Goal: Task Accomplishment & Management: Manage account settings

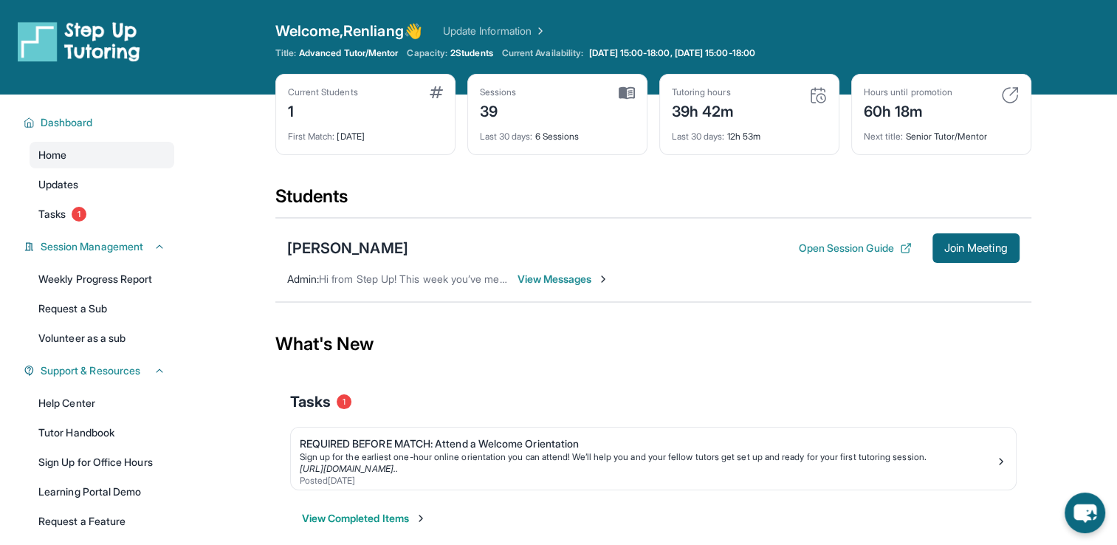
click at [579, 278] on span "View Messages" at bounding box center [564, 279] width 92 height 15
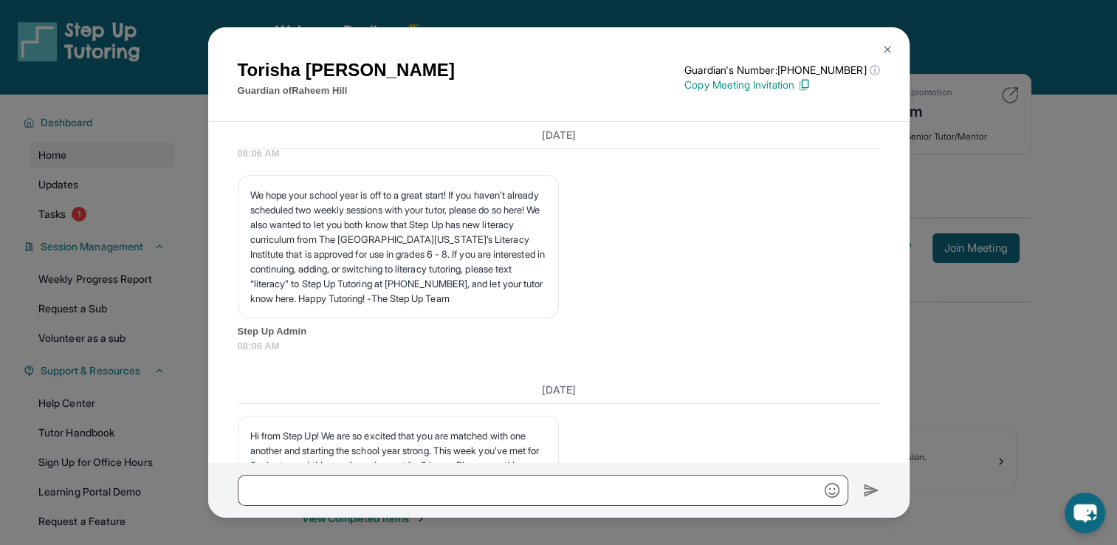
scroll to position [17866, 0]
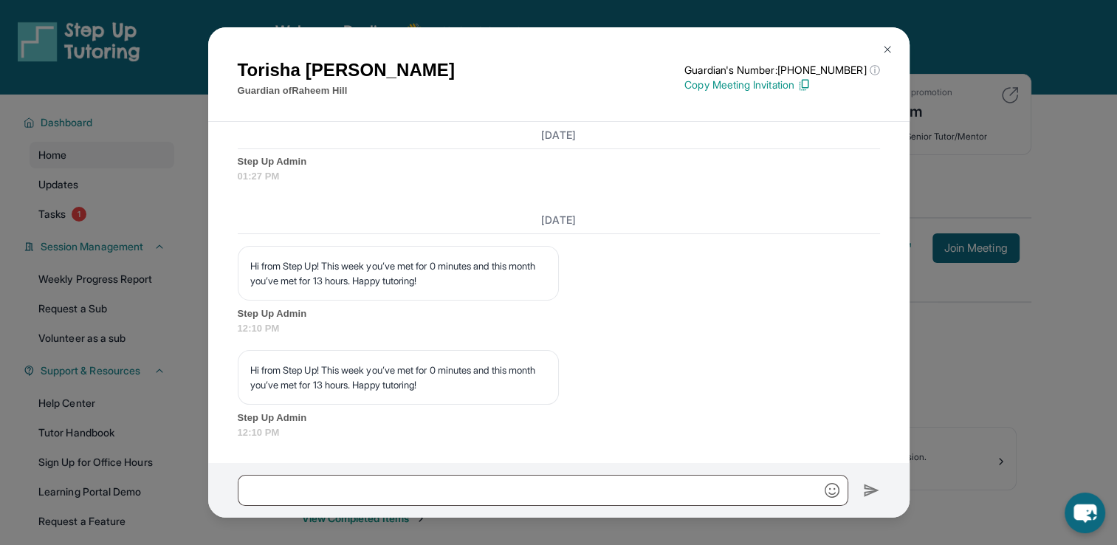
click at [811, 84] on img at bounding box center [803, 84] width 13 height 13
click at [882, 49] on img at bounding box center [888, 50] width 12 height 12
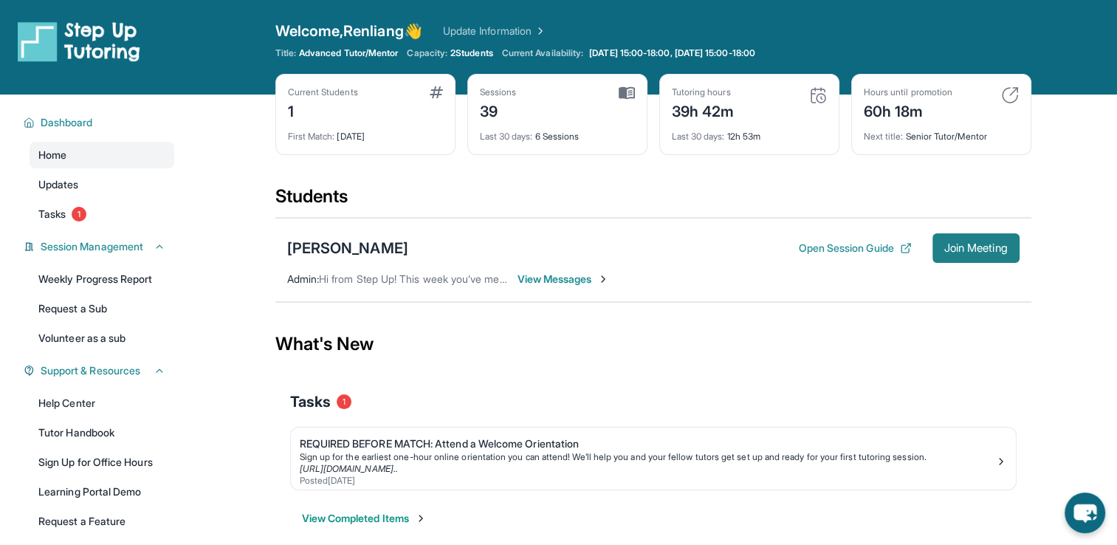
click at [944, 244] on span "Join Meeting" at bounding box center [975, 248] width 63 height 9
click at [106, 162] on link "Home" at bounding box center [102, 155] width 145 height 27
click at [537, 28] on link "Update Information" at bounding box center [494, 31] width 103 height 15
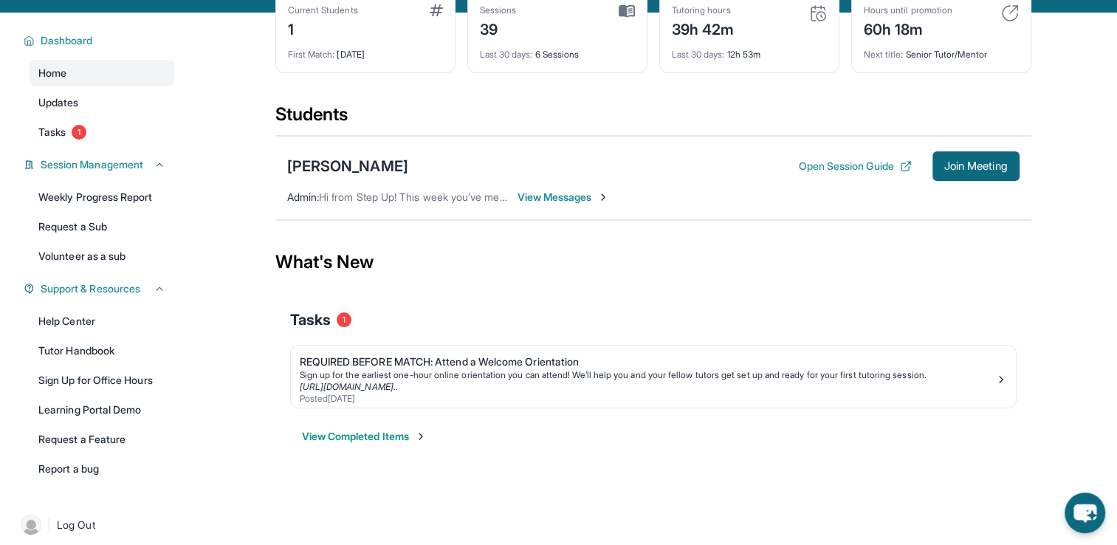
scroll to position [95, 0]
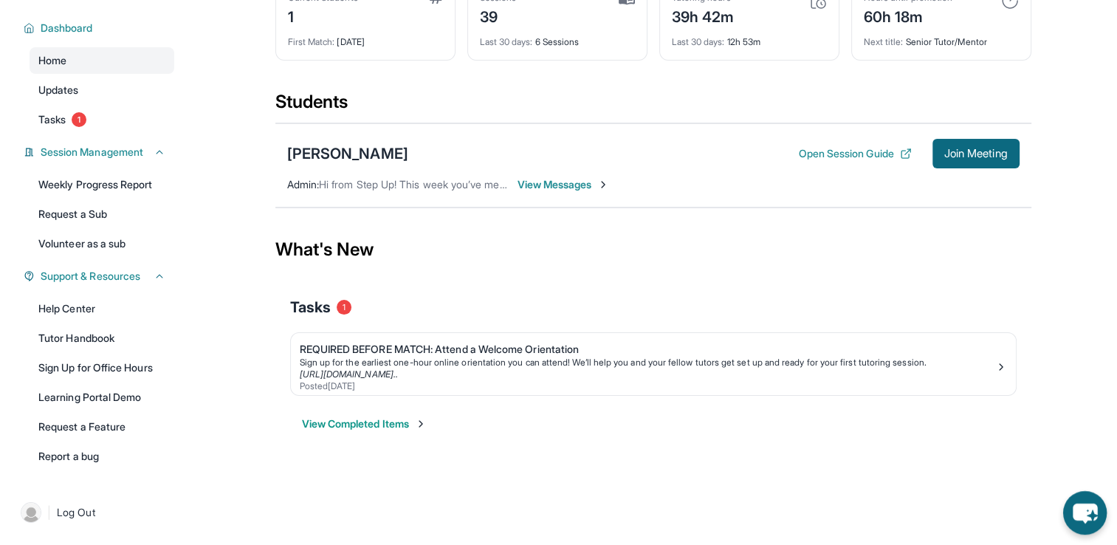
click at [1096, 521] on icon "chat-button" at bounding box center [1085, 513] width 44 height 44
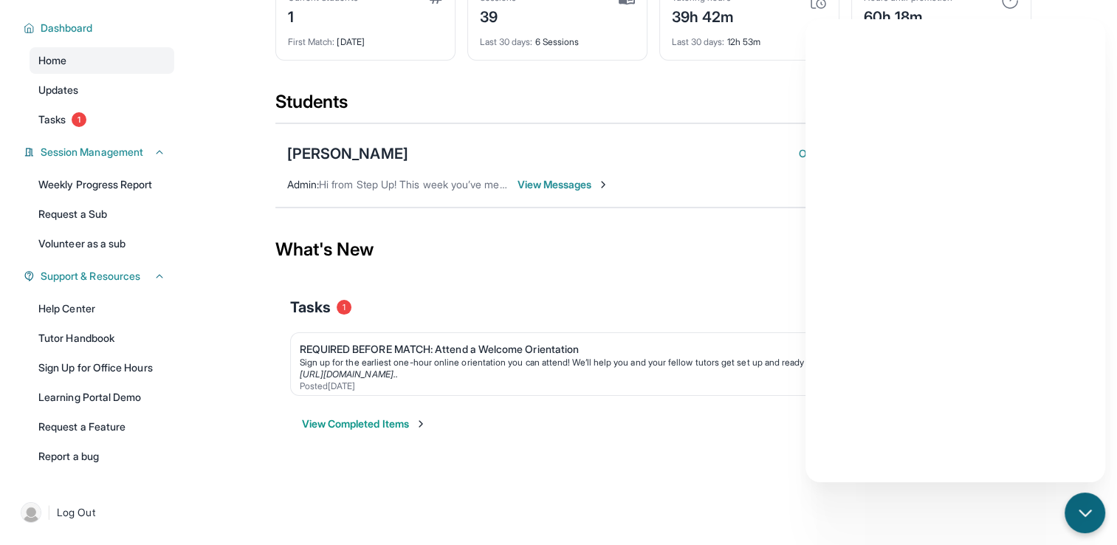
click at [703, 111] on div "Students" at bounding box center [653, 106] width 756 height 32
click at [1082, 521] on icon "chat-button" at bounding box center [1085, 513] width 19 height 19
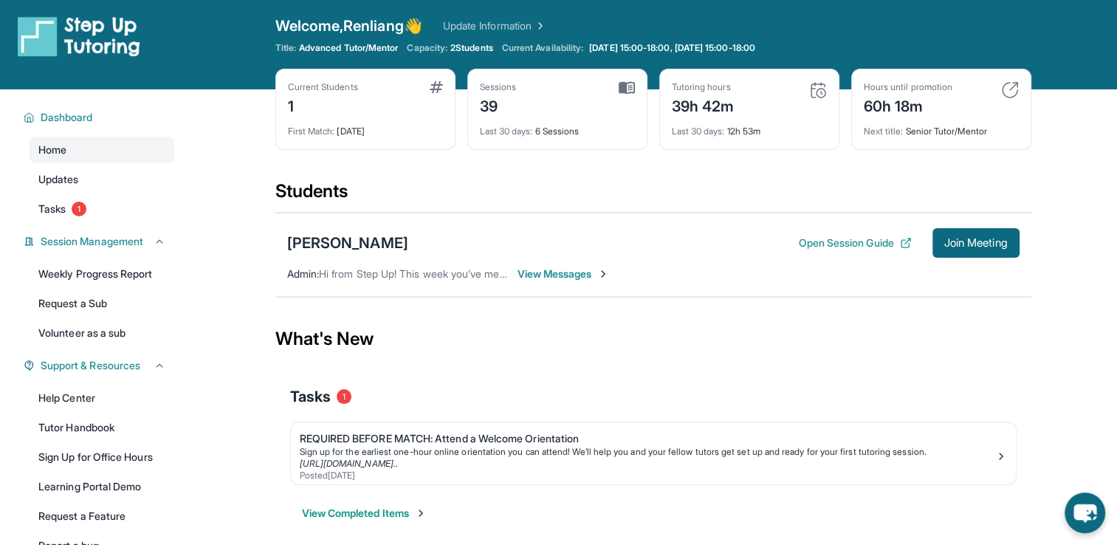
scroll to position [0, 0]
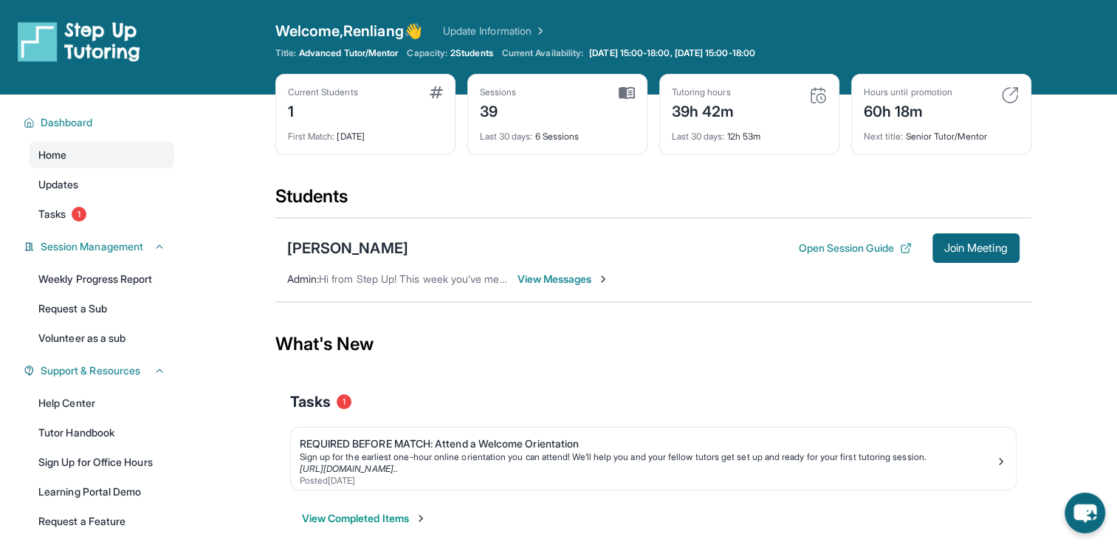
click at [386, 35] on span "Welcome, [PERSON_NAME] 👋" at bounding box center [348, 31] width 147 height 21
click at [323, 58] on span "Advanced Tutor/Mentor" at bounding box center [348, 53] width 99 height 12
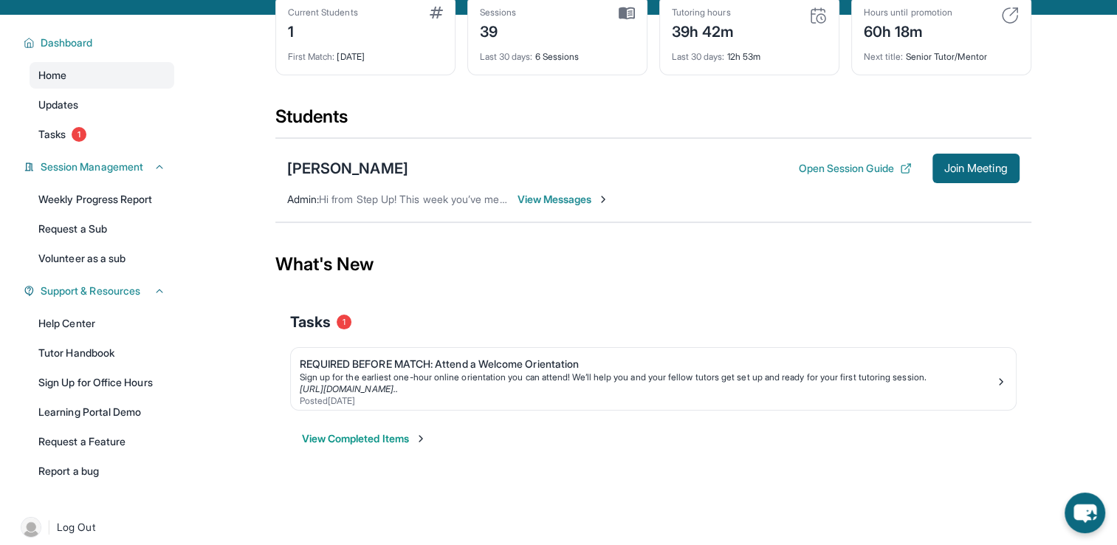
scroll to position [95, 0]
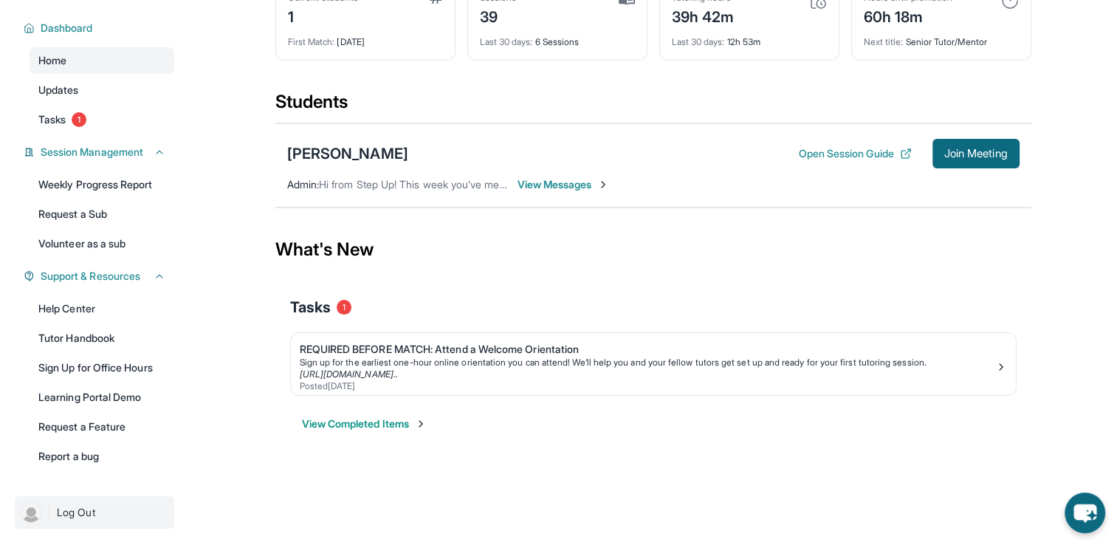
click at [32, 510] on img at bounding box center [31, 512] width 21 height 21
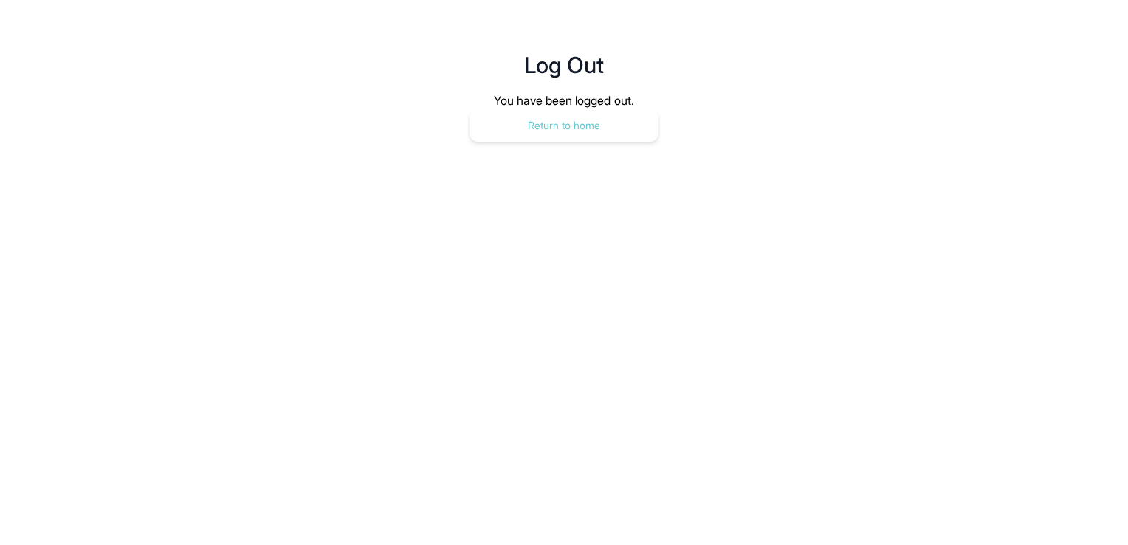
click at [606, 140] on button "Return to home" at bounding box center [564, 125] width 189 height 32
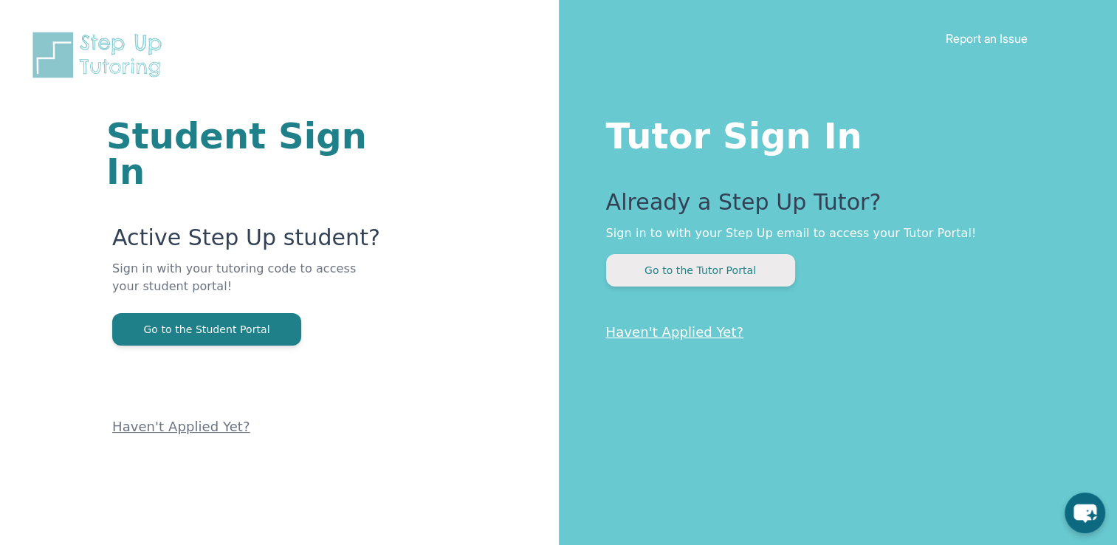
click at [726, 272] on button "Go to the Tutor Portal" at bounding box center [700, 270] width 189 height 32
